Goal: Find specific page/section: Find specific page/section

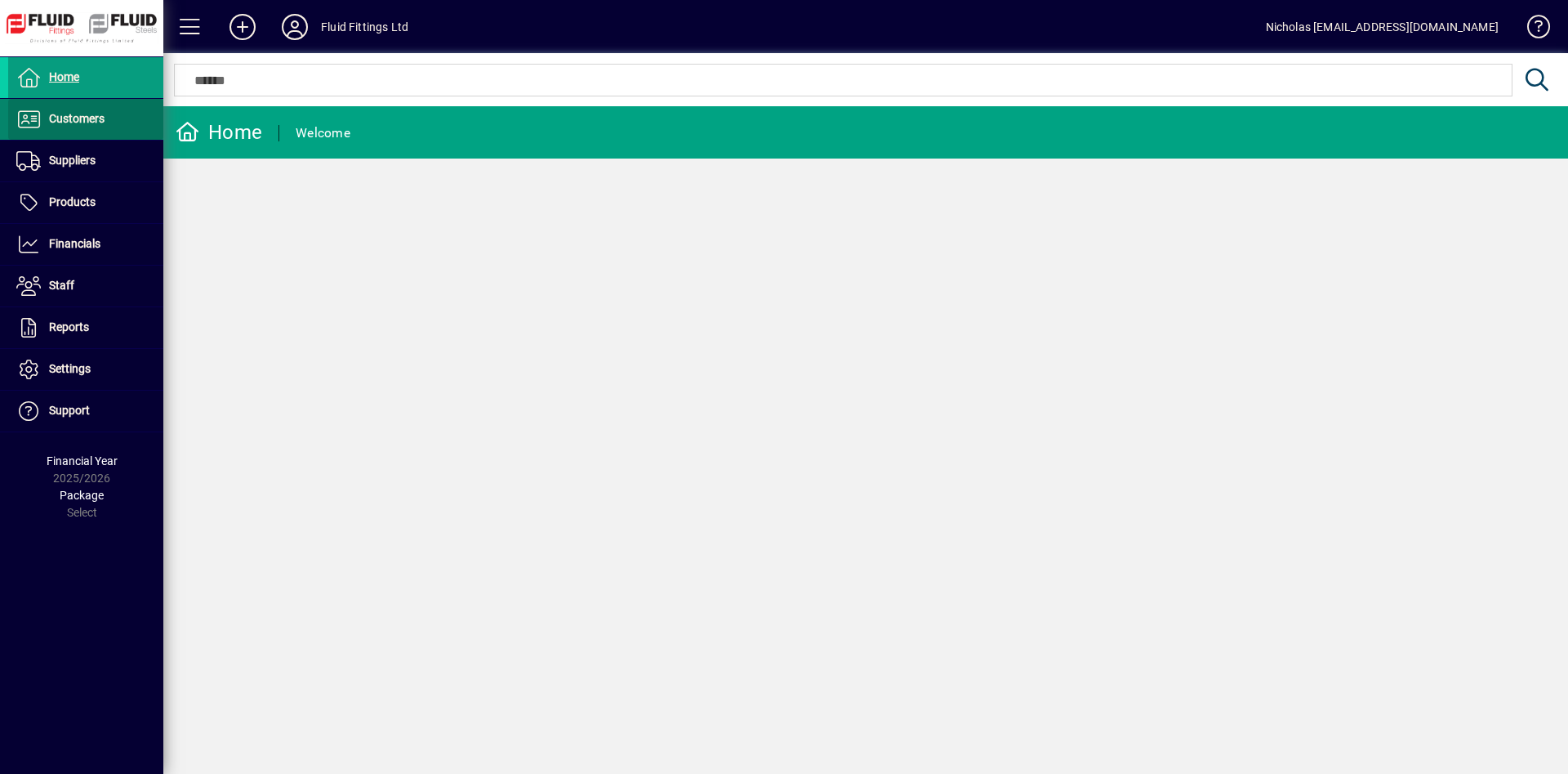
click at [67, 125] on span "Customers" at bounding box center [77, 119] width 56 height 13
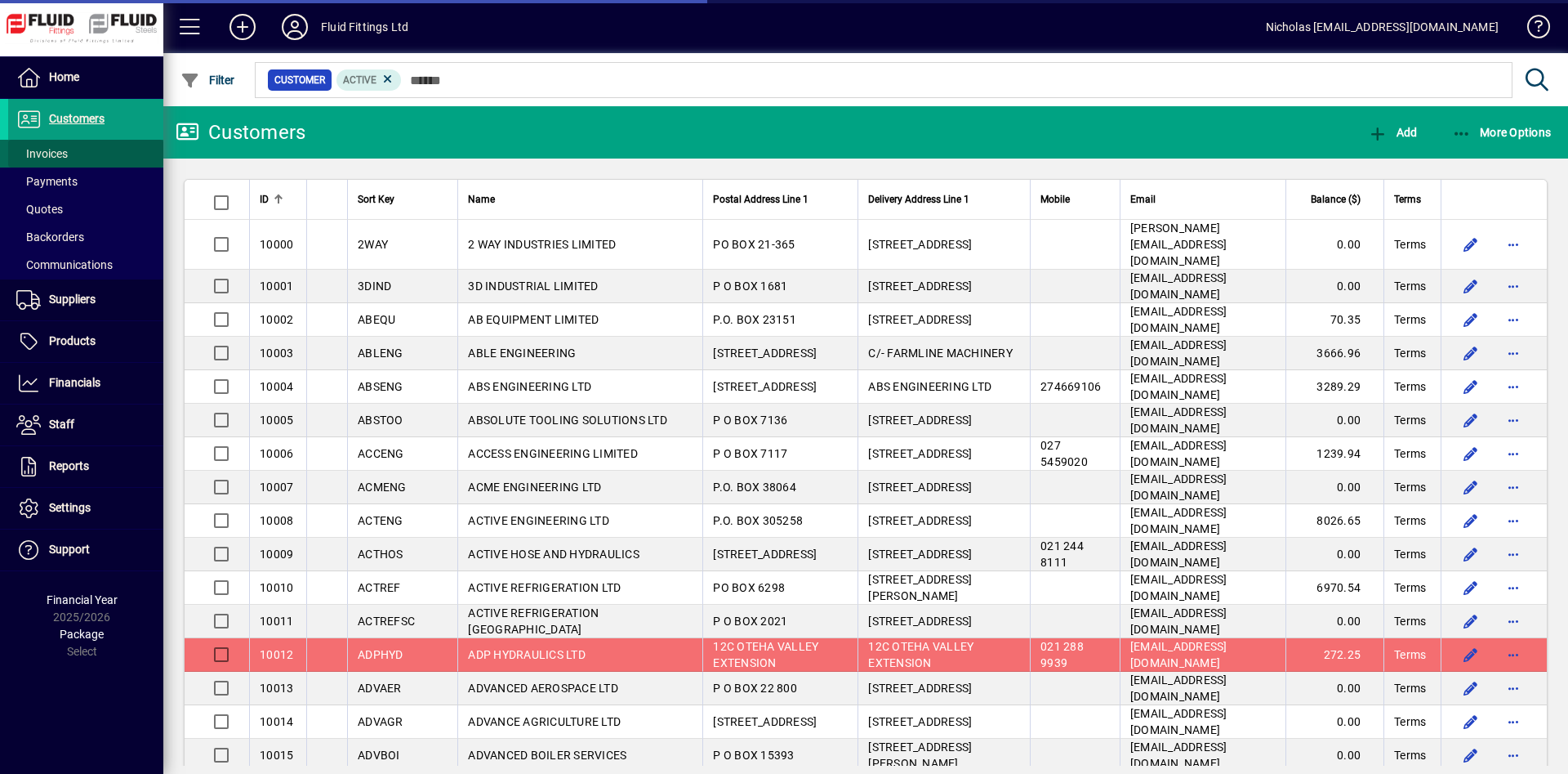
click at [87, 155] on span at bounding box center [86, 154] width 155 height 39
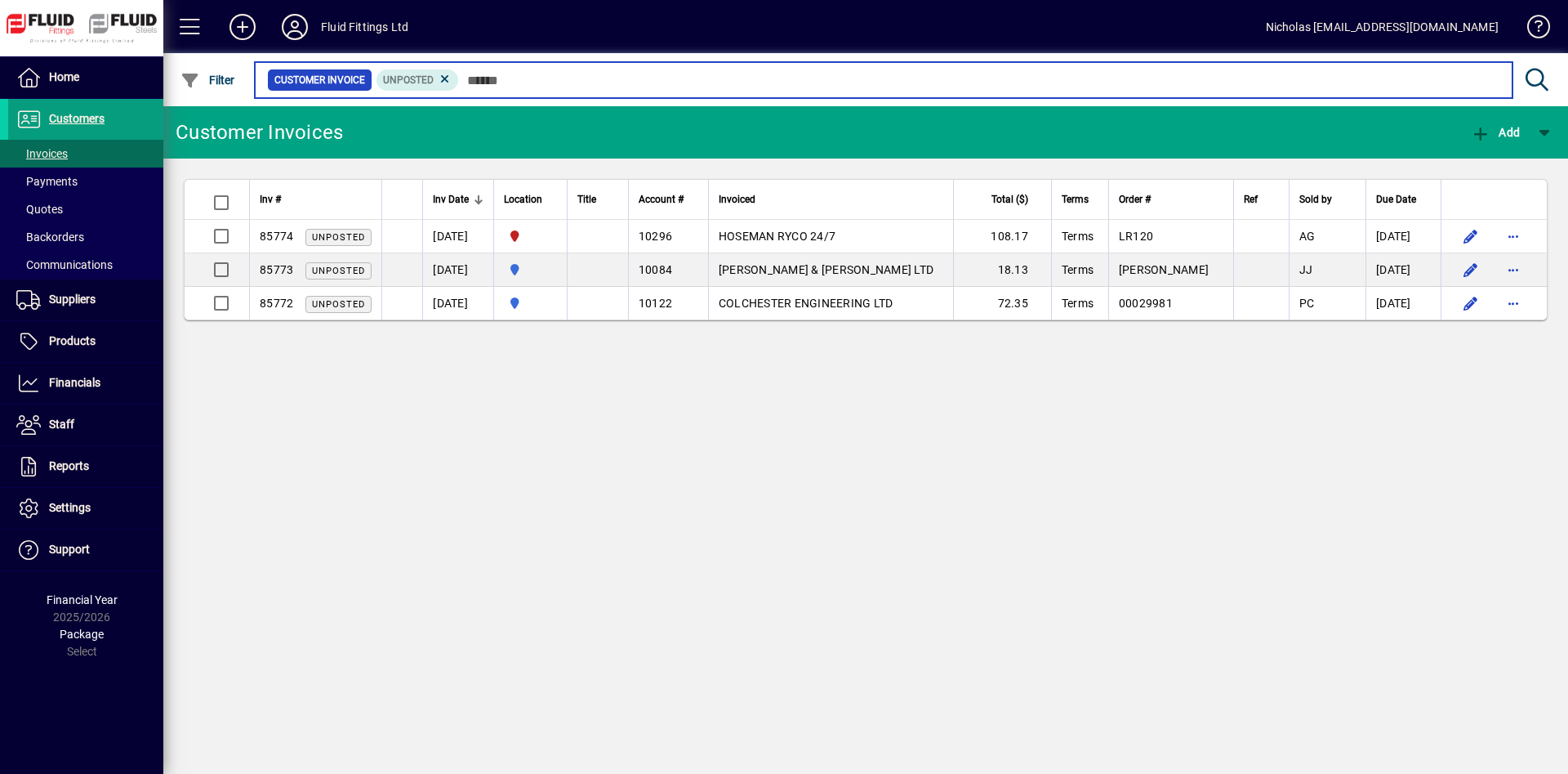
click at [822, 83] on input "text" at bounding box center [979, 80] width 1040 height 23
